Goal: Information Seeking & Learning: Learn about a topic

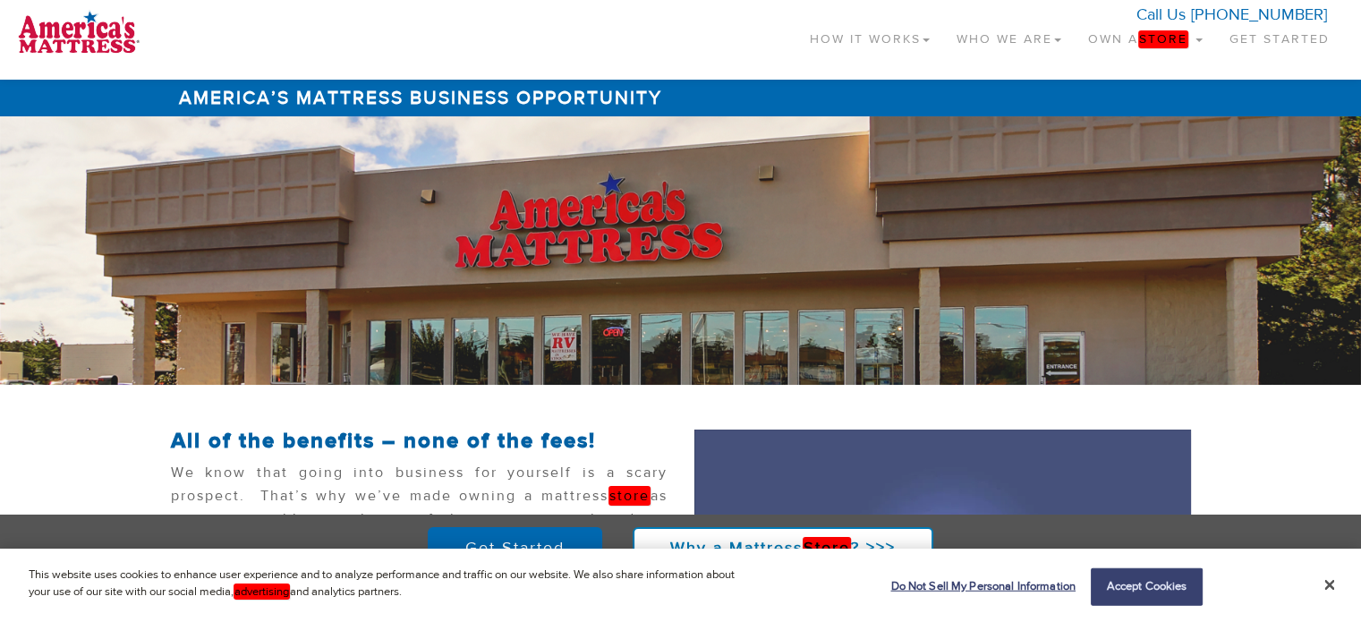
click at [1149, 29] on link "Own a Store" at bounding box center [1145, 35] width 141 height 53
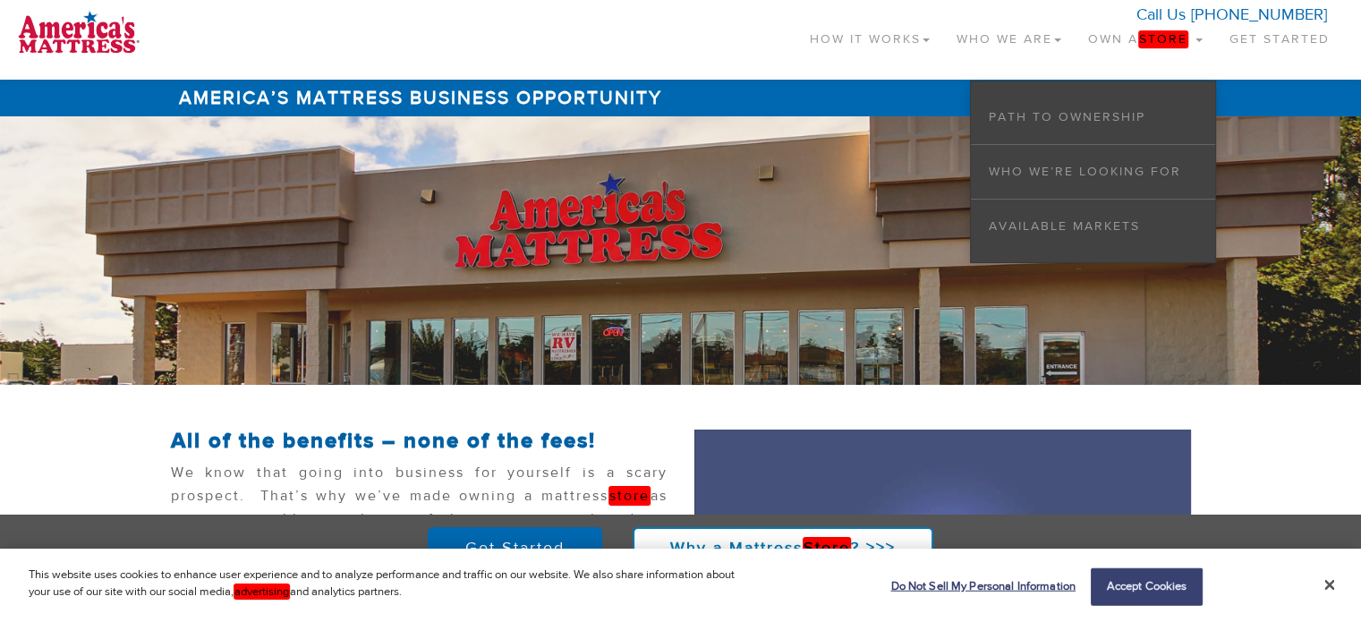
click at [522, 355] on div at bounding box center [680, 250] width 1361 height 269
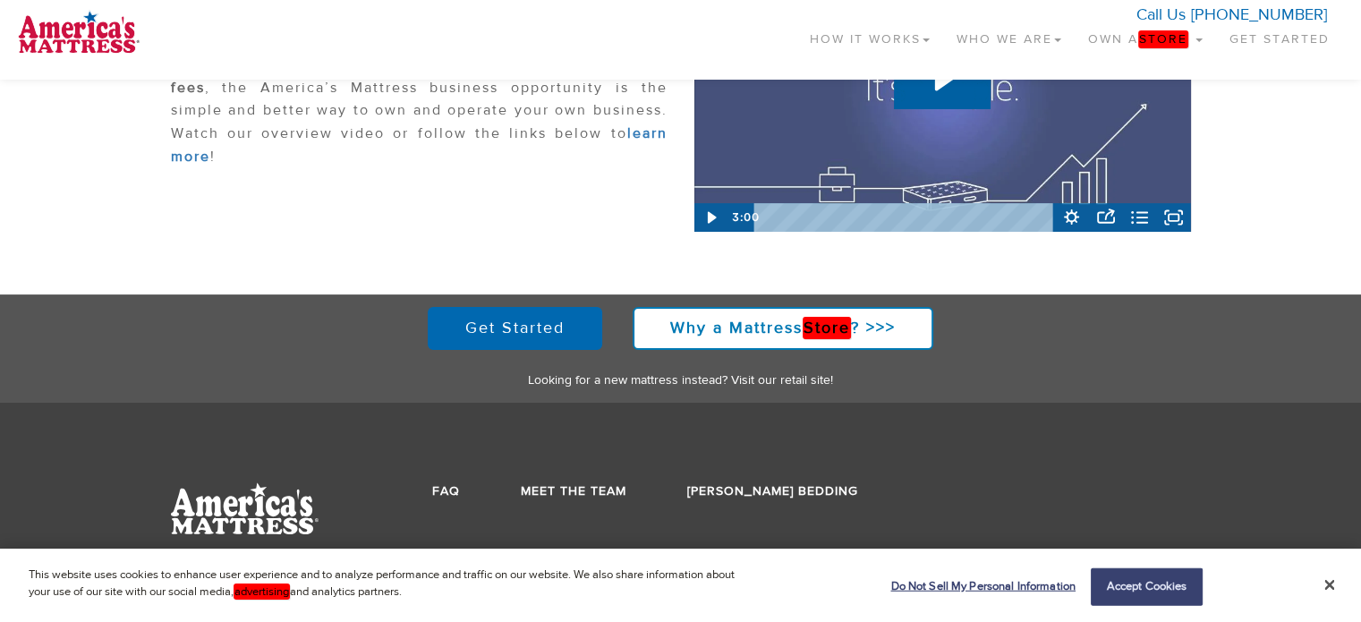
scroll to position [498, 0]
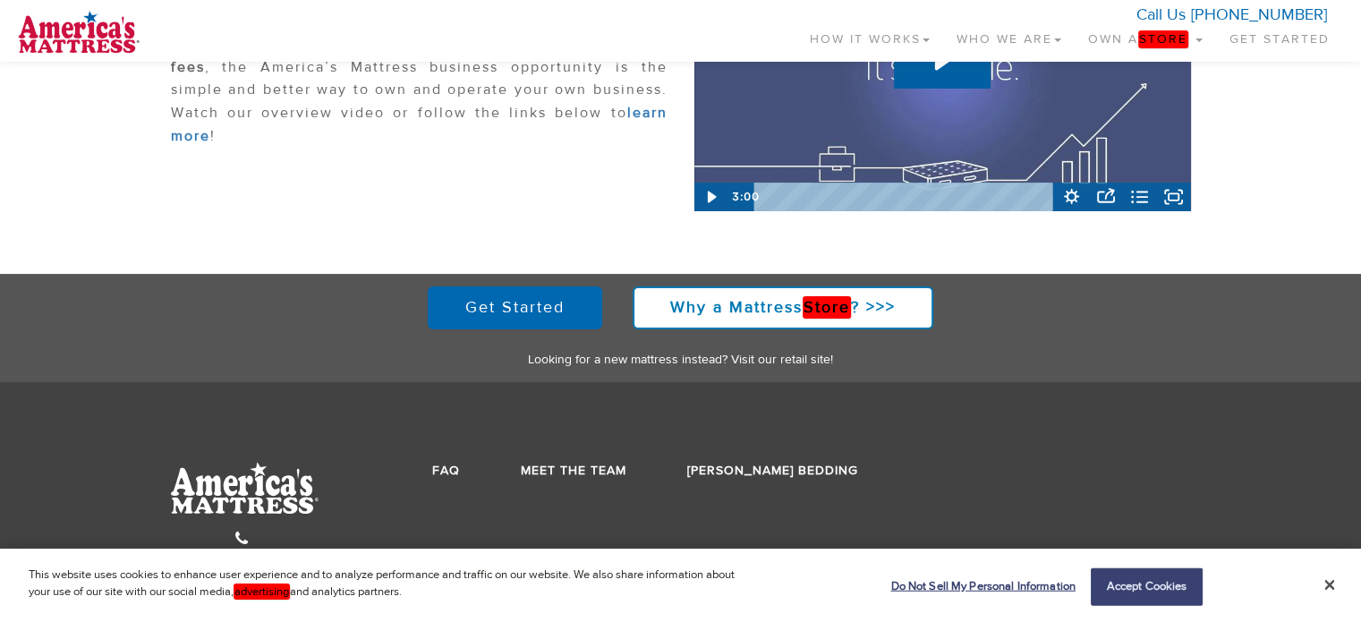
click at [470, 187] on p at bounding box center [419, 182] width 497 height 32
click at [1131, 590] on button "Accept Cookies" at bounding box center [1147, 587] width 112 height 38
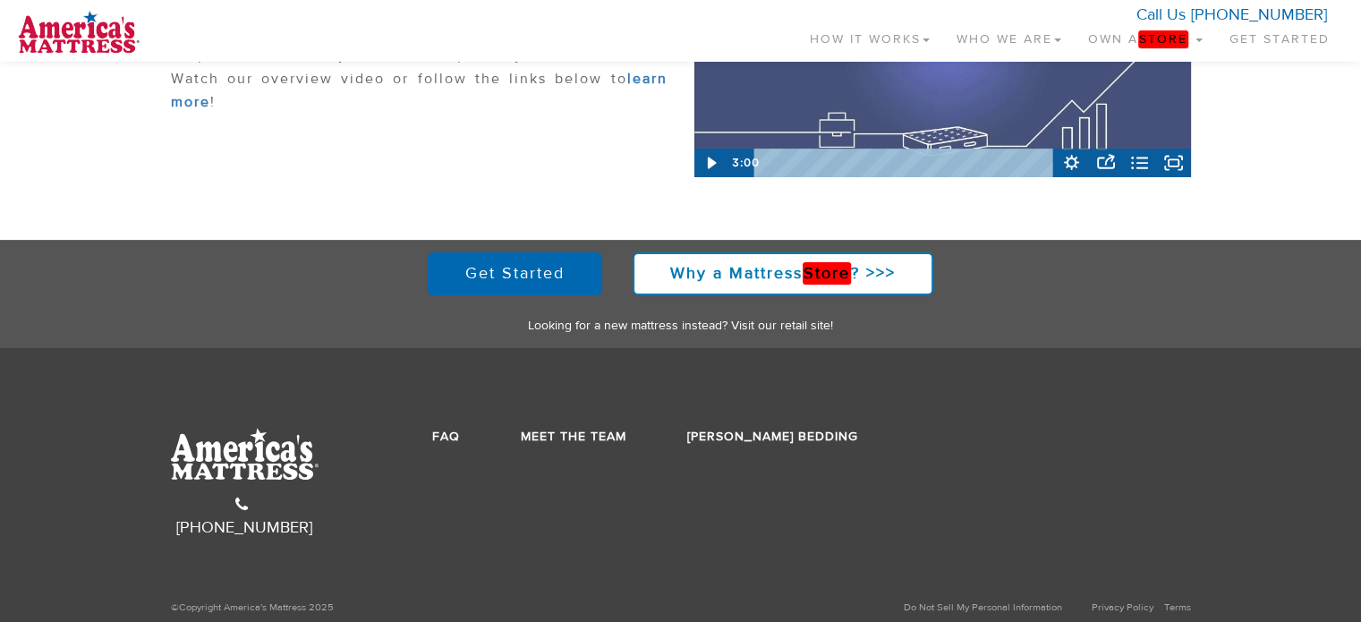
scroll to position [533, 0]
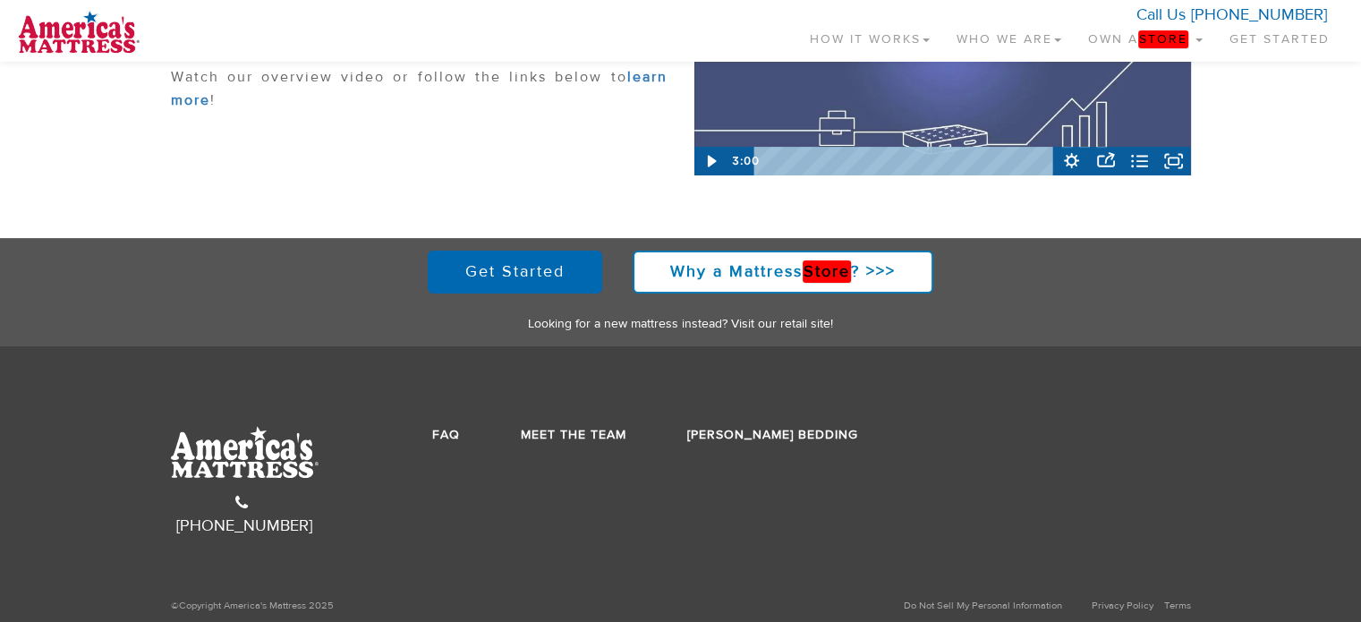
click at [1146, 30] on link "Own a Store" at bounding box center [1145, 35] width 141 height 53
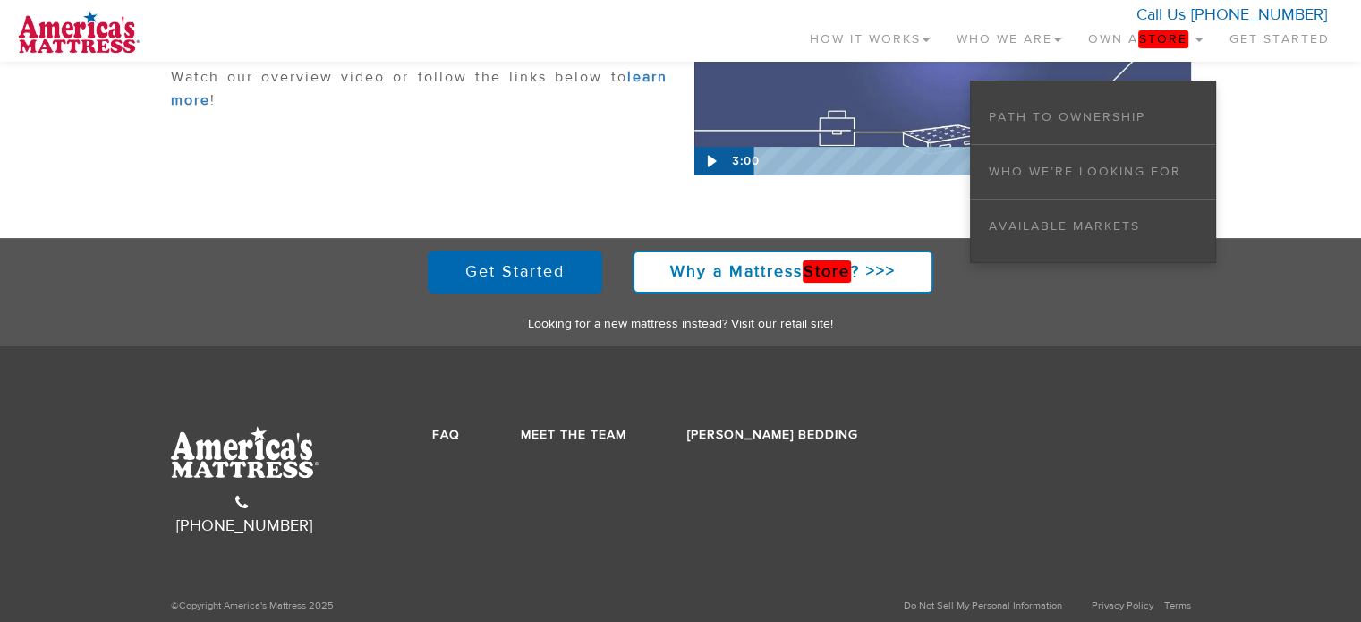
click at [872, 33] on link "How It Works" at bounding box center [870, 35] width 147 height 53
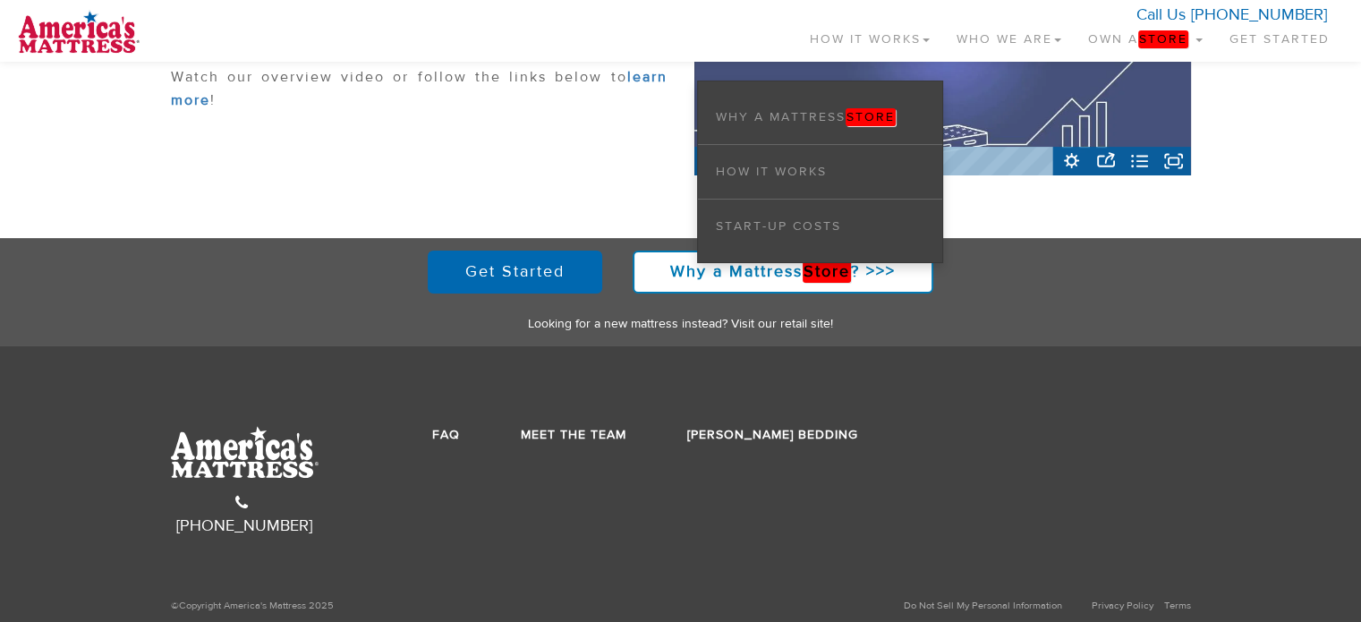
click at [988, 32] on link "Who We Are" at bounding box center [1009, 35] width 132 height 53
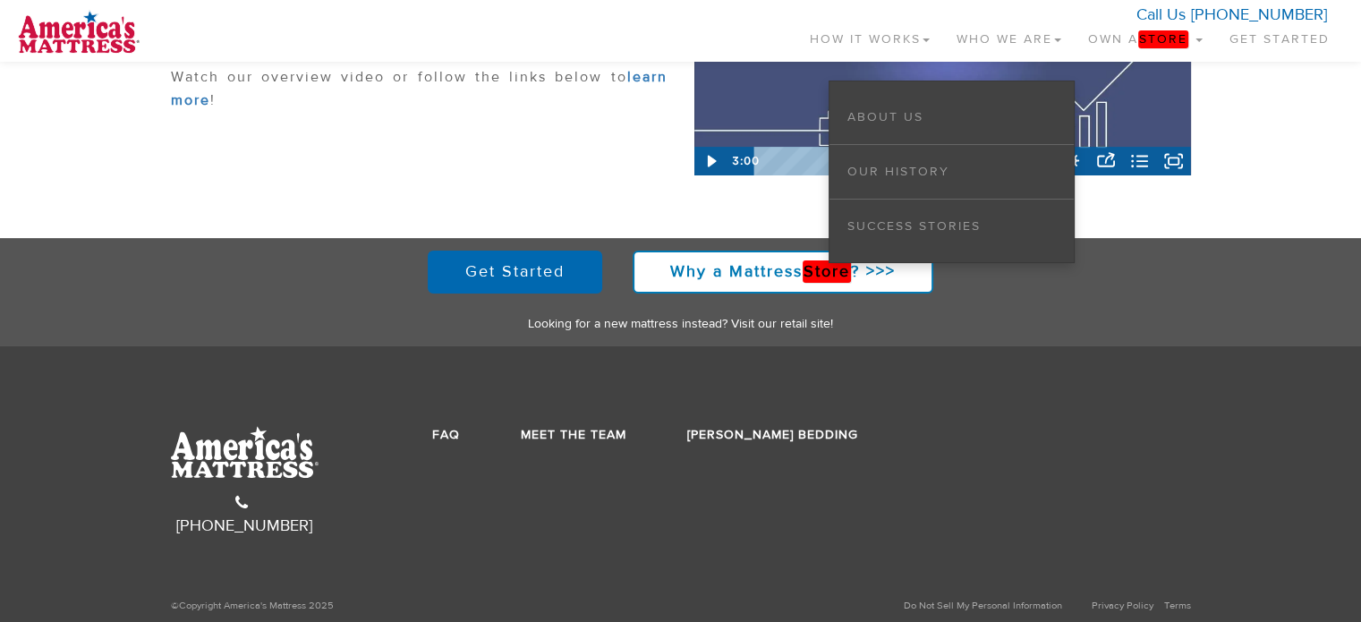
click at [628, 192] on section "All of the benefits – none of the fees! We know that going into business for yo…" at bounding box center [680, 26] width 1361 height 351
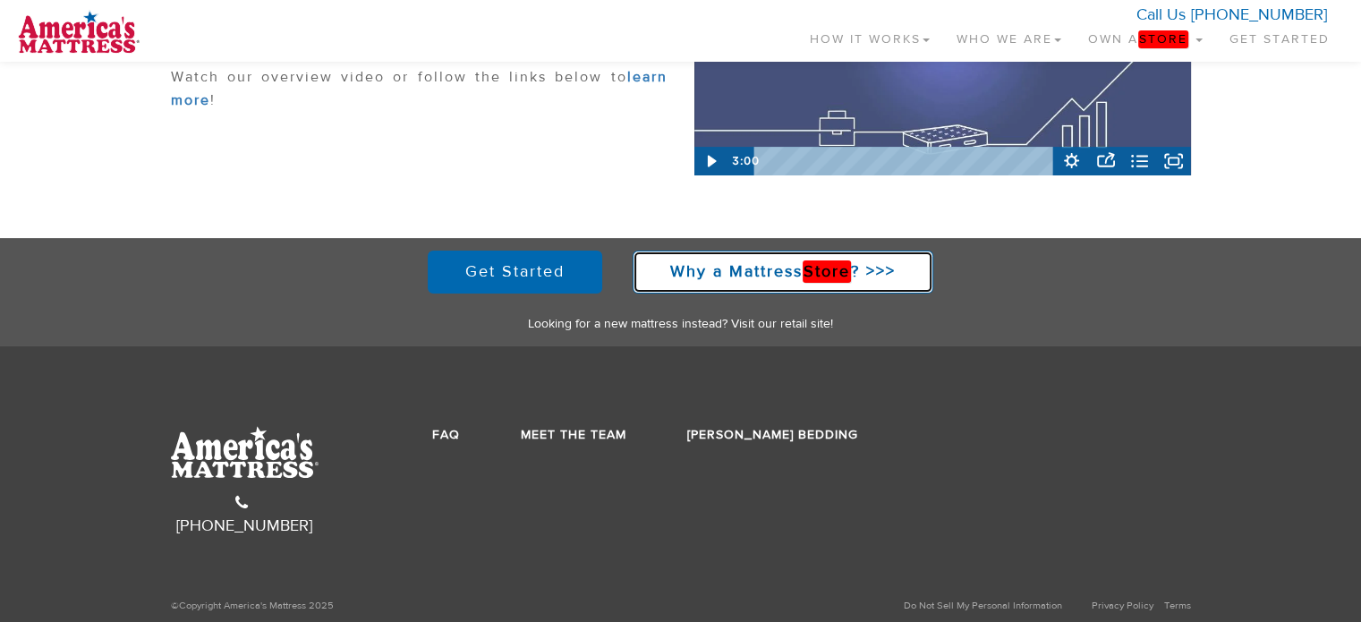
click at [720, 252] on link "Why a Mattress Store ? >>>" at bounding box center [783, 272] width 301 height 43
click at [730, 268] on strong "Why a Mattress Store ? >>>" at bounding box center [783, 271] width 226 height 22
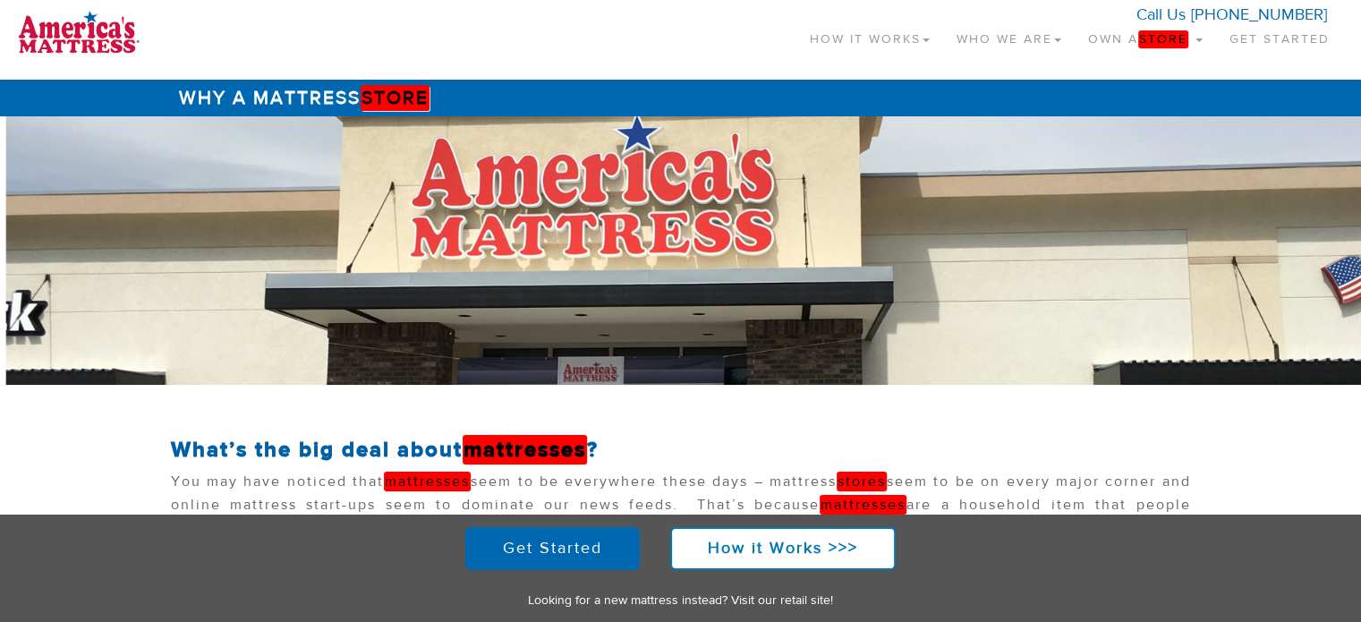
click at [186, 300] on div at bounding box center [680, 250] width 1361 height 269
click at [156, 398] on div "Why a Mattress Store What’s the big deal about mattresses ? You may have notice…" at bounding box center [680, 552] width 1361 height 945
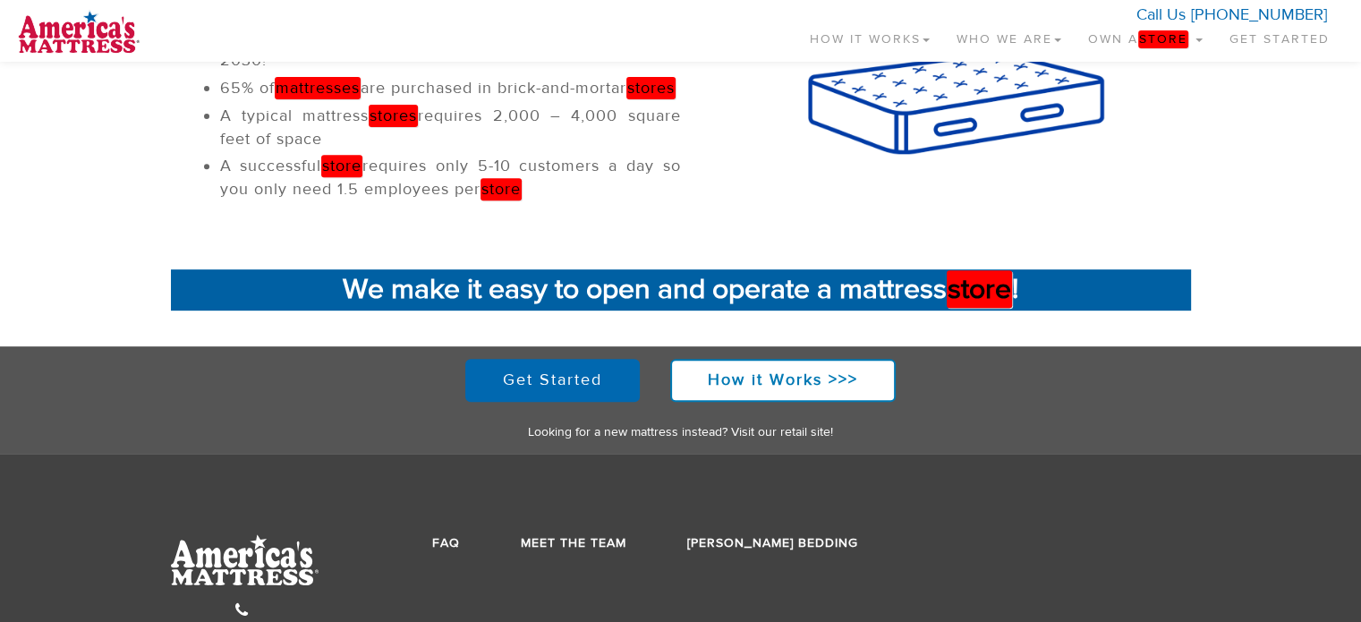
scroll to position [822, 0]
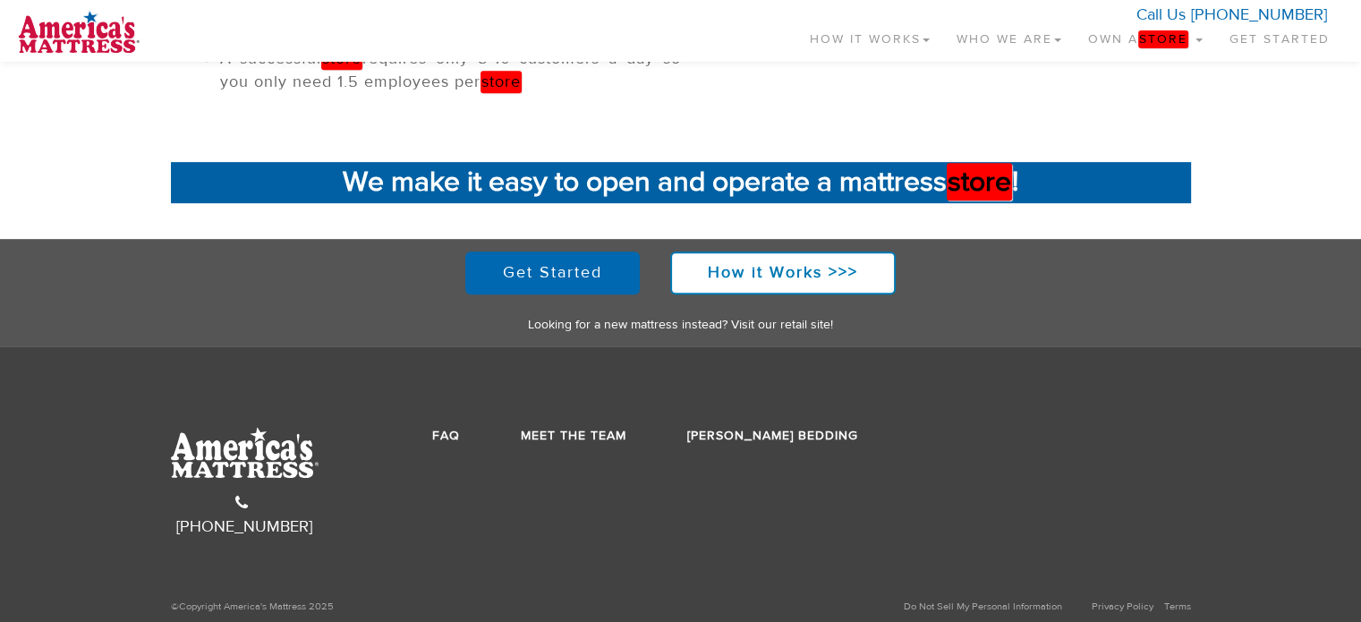
click at [224, 608] on span "©Copyright America's Mattress 2025" at bounding box center [252, 606] width 163 height 13
copy span "America's Mattress"
